Goal: Transaction & Acquisition: Purchase product/service

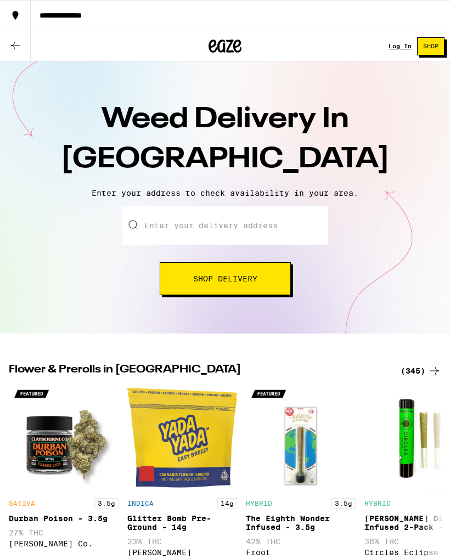
click at [149, 207] on input "Enter your delivery address" at bounding box center [225, 225] width 206 height 38
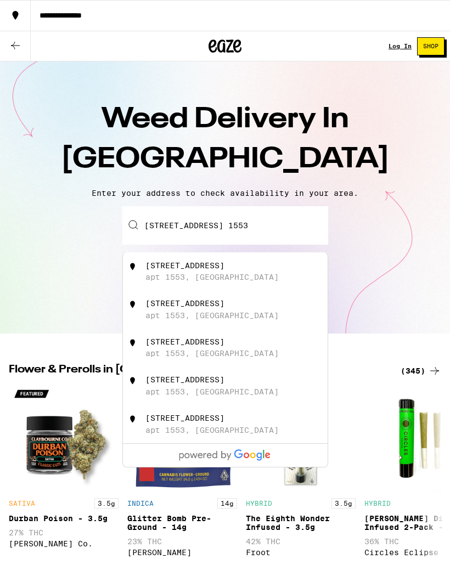
type input "[STREET_ADDRESS] 1553"
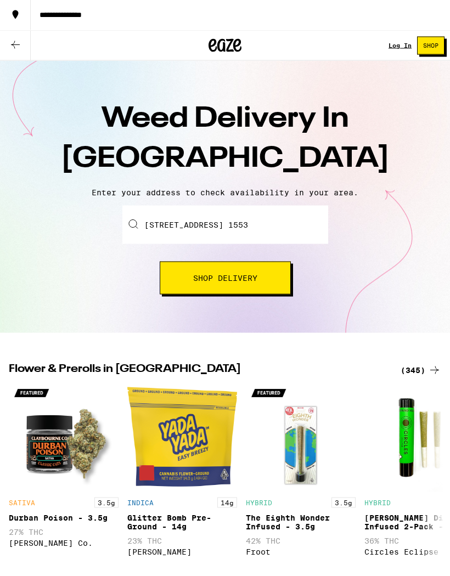
click at [188, 263] on button "Shop Delivery" at bounding box center [225, 278] width 131 height 33
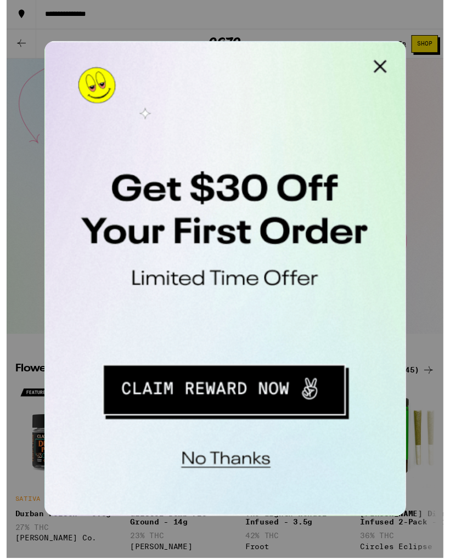
scroll to position [1, 0]
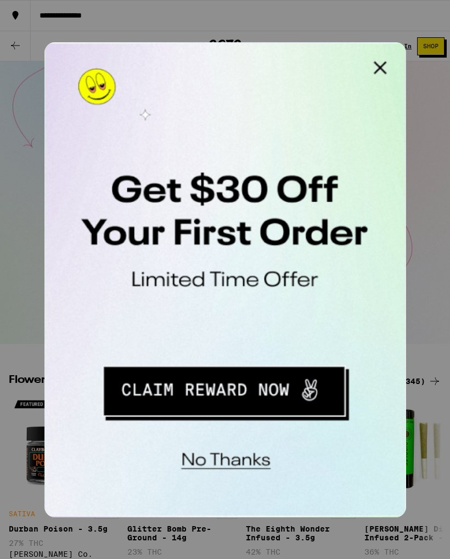
click at [106, 225] on button "No thanks" at bounding box center [116, 219] width 81 height 23
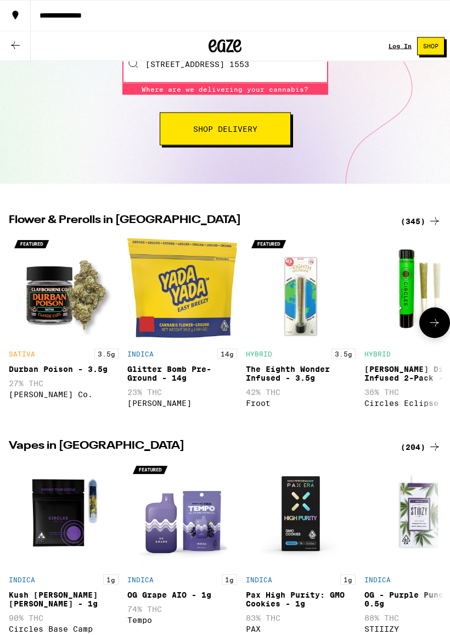
scroll to position [162, 0]
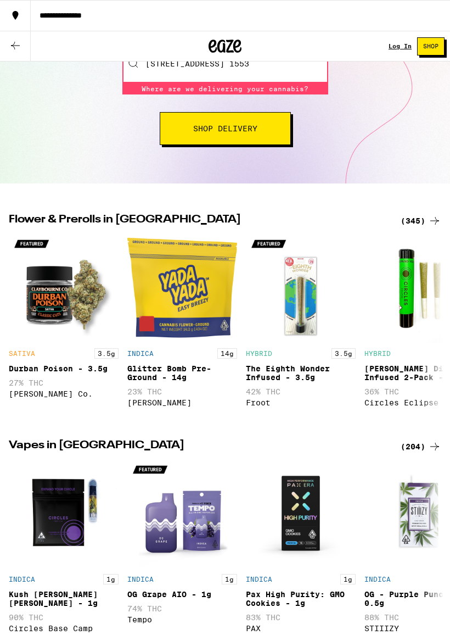
click at [392, 49] on div "Log In" at bounding box center [400, 46] width 23 height 7
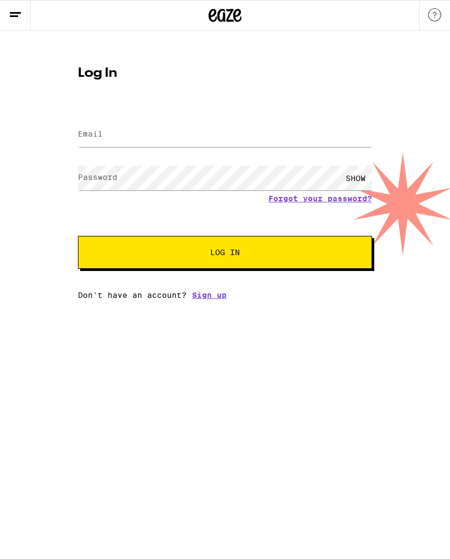
click at [65, 127] on div "Log In Email Email Password Password SHOW Forgot your password? Log In Don't ha…" at bounding box center [225, 165] width 450 height 269
click at [70, 141] on div "Log In Email Email Password Password SHOW Forgot your password? Log In Don't ha…" at bounding box center [225, 179] width 316 height 242
click at [52, 132] on div "Log In Email Email Password Password SHOW Forgot your password? Log In Don't ha…" at bounding box center [225, 165] width 450 height 269
click at [102, 133] on label "Email" at bounding box center [90, 134] width 25 height 9
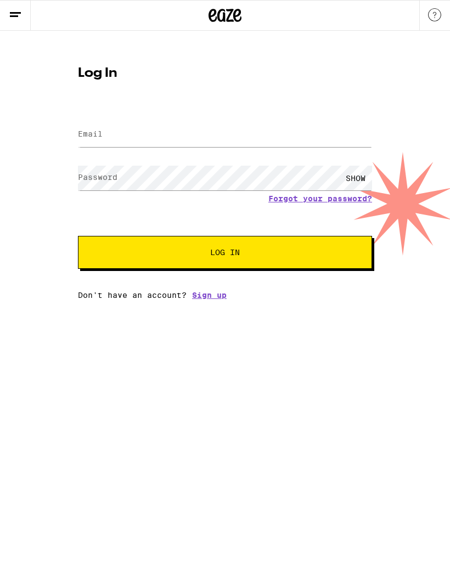
click at [82, 109] on form "Email Email Password Password SHOW Forgot your password? Log In" at bounding box center [225, 188] width 294 height 161
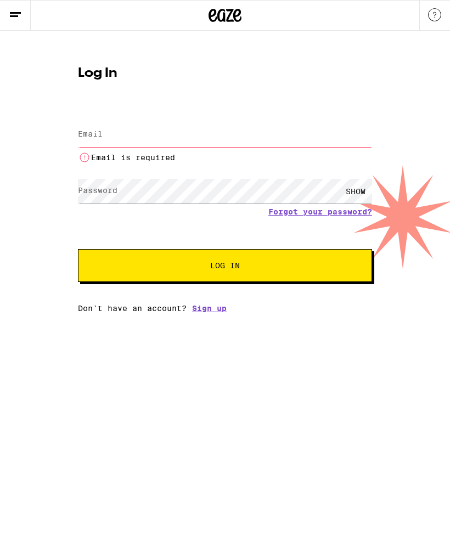
click at [106, 137] on input "Email" at bounding box center [225, 134] width 294 height 25
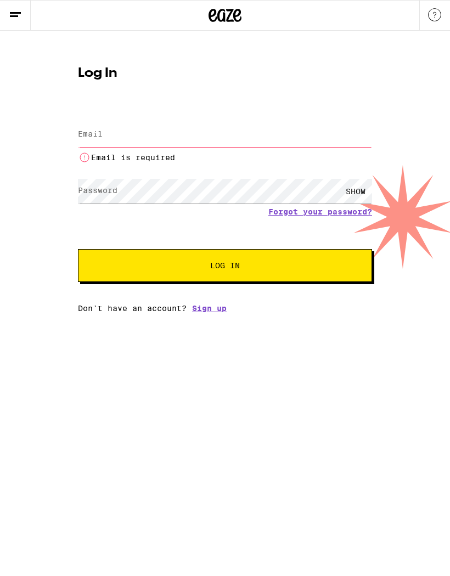
click at [13, 9] on icon at bounding box center [15, 14] width 13 height 13
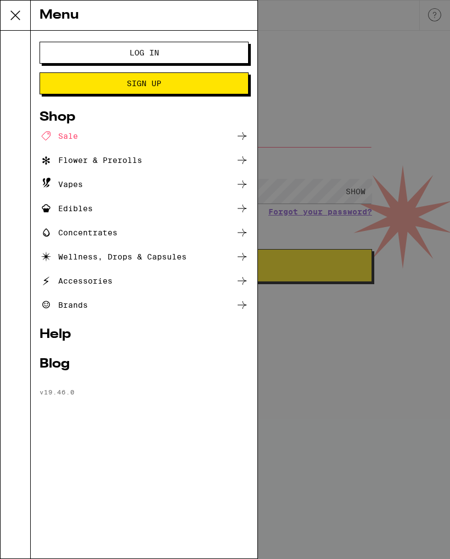
click at [15, 7] on icon at bounding box center [15, 15] width 22 height 22
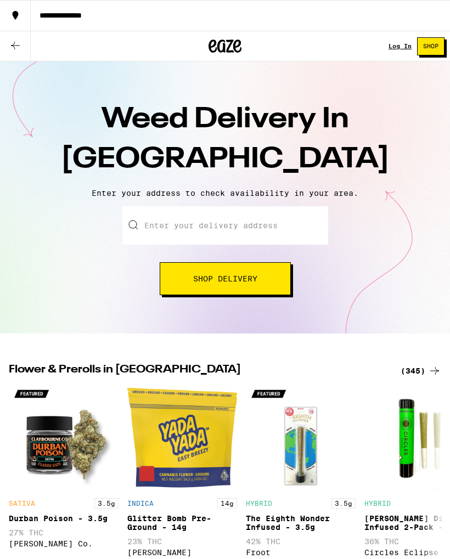
click at [193, 283] on span "Shop Delivery" at bounding box center [225, 279] width 64 height 8
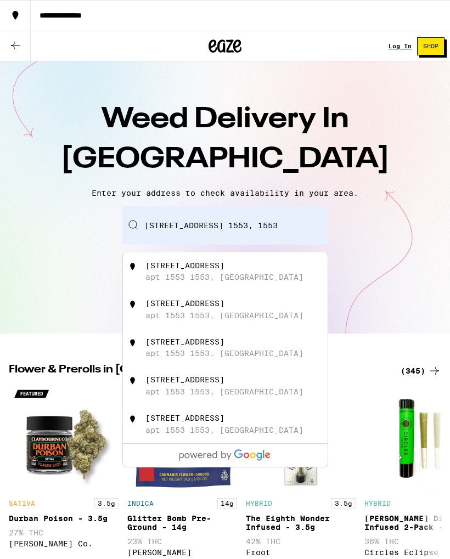
click at [145, 255] on div "485 Woodside Rd apt 1553 1553, Redwood City" at bounding box center [225, 272] width 205 height 38
type input "485 Woodside Rd apt 1553 1553, Redwood City, CA"
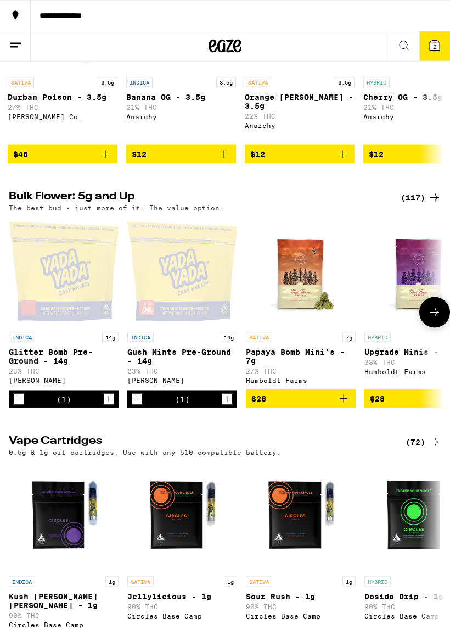
scroll to position [500, 0]
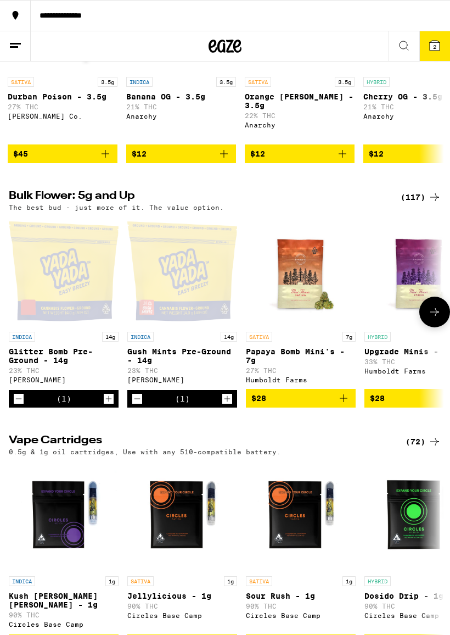
click at [282, 319] on img "Open page for Papaya Bomb Mini's - 7g from Humboldt Farms" at bounding box center [301, 271] width 110 height 110
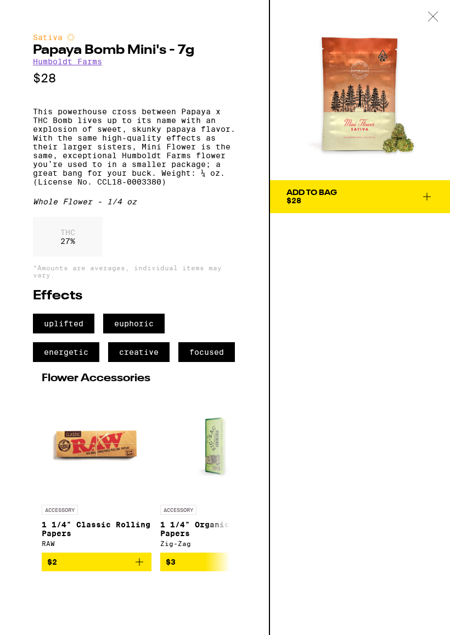
click at [315, 182] on button "Add To Bag $28" at bounding box center [360, 196] width 180 height 33
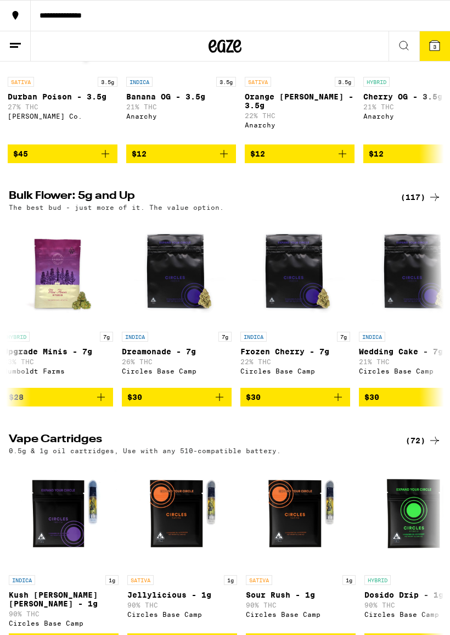
scroll to position [0, 361]
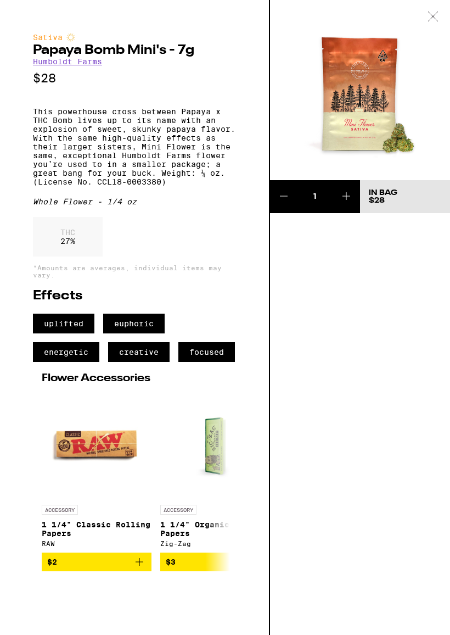
click at [346, 369] on div "1 In Bag $28" at bounding box center [360, 317] width 180 height 635
